Goal: Understand process/instructions: Learn how to perform a task or action

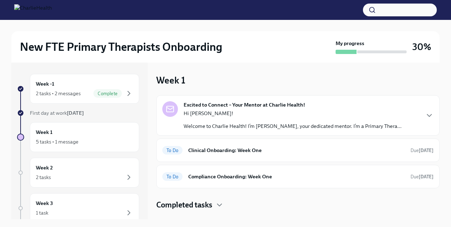
scroll to position [35, 0]
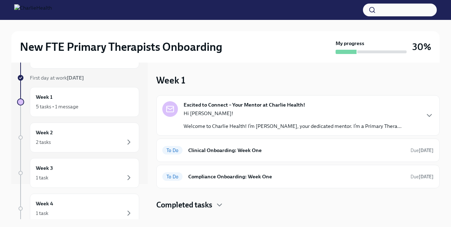
click at [241, 121] on div "Hi [PERSON_NAME]! Welcome to Charlie Health! I’m [PERSON_NAME], your dedicated …" at bounding box center [293, 120] width 218 height 20
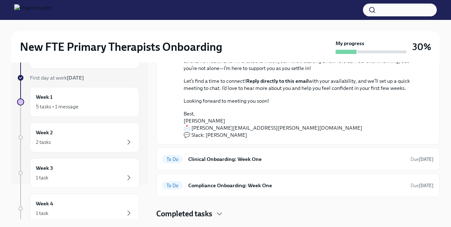
scroll to position [90, 0]
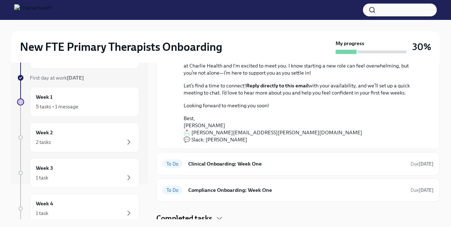
click at [238, 163] on h6 "Clinical Onboarding: Week One" at bounding box center [296, 164] width 217 height 8
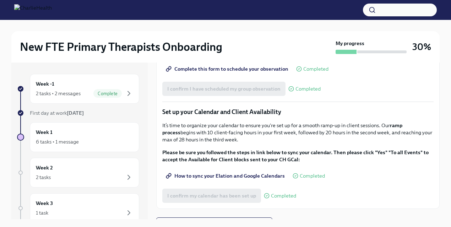
scroll to position [1029, 0]
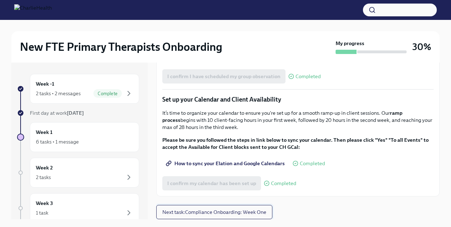
click at [221, 212] on span "Next task : Compliance Onboarding: Week One" at bounding box center [214, 211] width 104 height 7
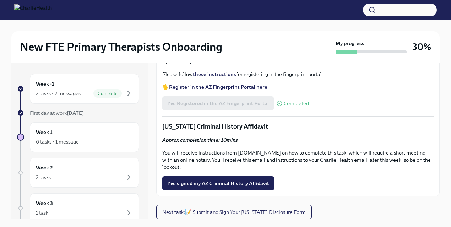
scroll to position [920, 0]
click at [193, 187] on span "I've signed my AZ Criminal History Affidavit" at bounding box center [218, 183] width 102 height 7
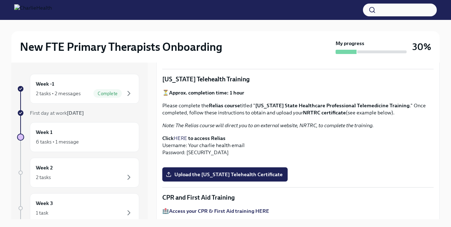
scroll to position [121, 0]
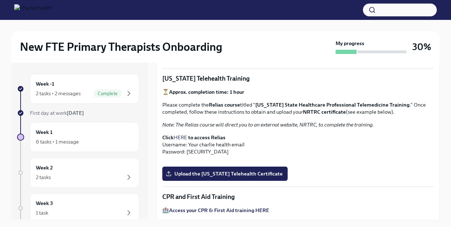
click at [182, 138] on link "HERE" at bounding box center [180, 137] width 13 height 6
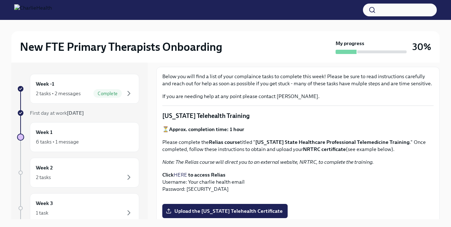
scroll to position [83, 0]
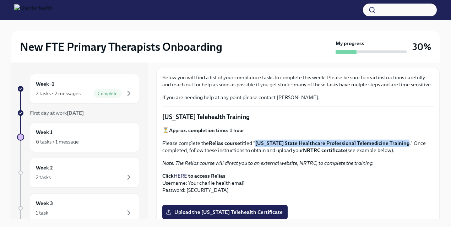
drag, startPoint x: 256, startPoint y: 143, endPoint x: 406, endPoint y: 145, distance: 149.9
click at [406, 145] on p "Please complete the Relias course titled " [US_STATE] State Healthcare Professi…" at bounding box center [297, 147] width 271 height 14
copy strong "[US_STATE] State Healthcare Professional Telemedicine Training"
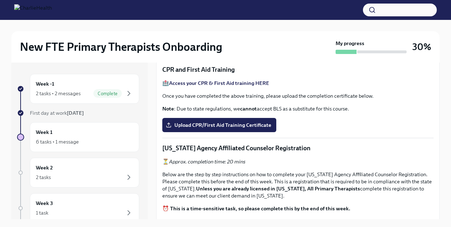
scroll to position [254, 0]
